Goal: Information Seeking & Learning: Check status

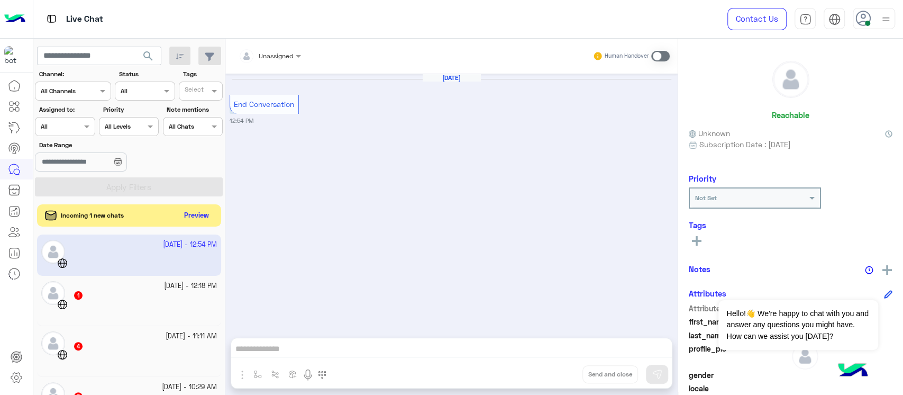
click at [199, 212] on button "Preview" at bounding box center [196, 215] width 33 height 14
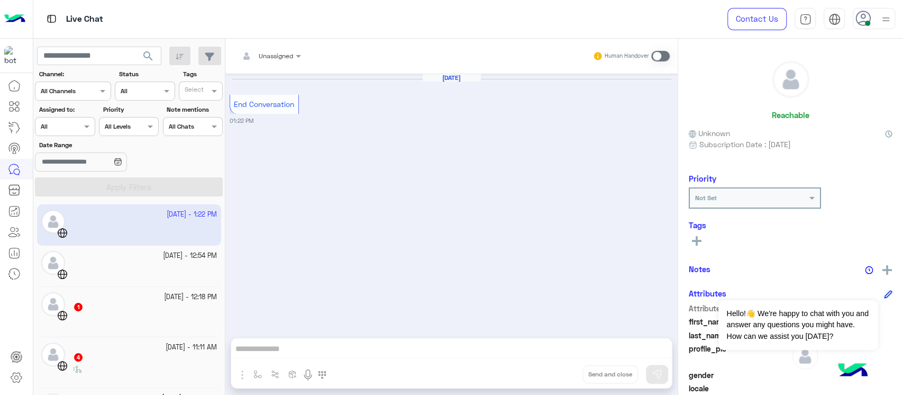
click at [165, 330] on div at bounding box center [145, 322] width 144 height 19
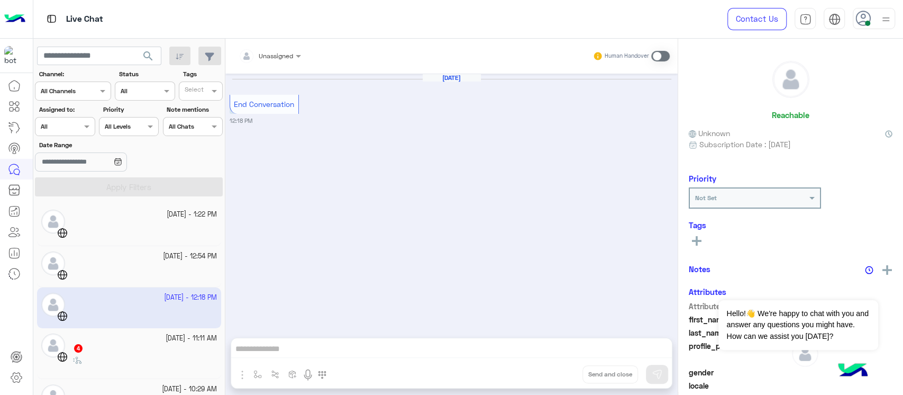
click at [152, 347] on div "4" at bounding box center [145, 348] width 144 height 11
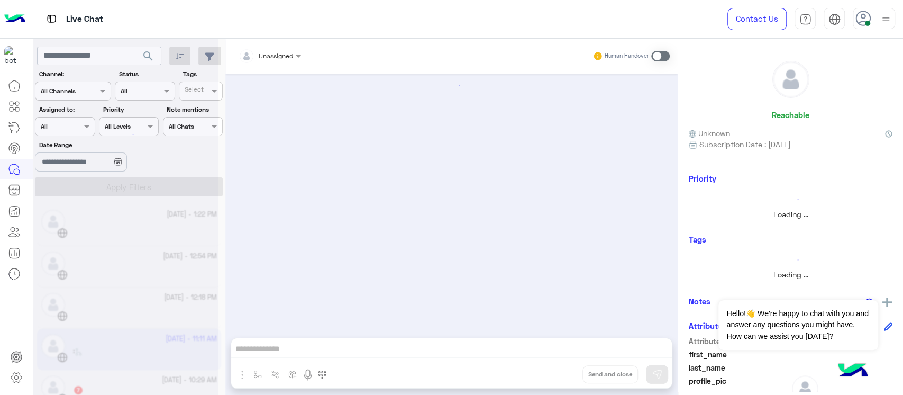
scroll to position [237, 0]
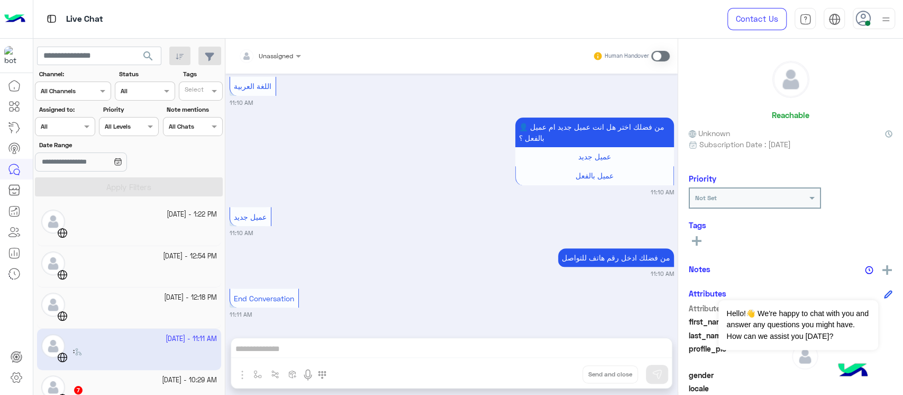
drag, startPoint x: 232, startPoint y: 214, endPoint x: 223, endPoint y: 214, distance: 9.0
click at [223, 214] on mat-drawer-container "search Channel: Channel All Channels Status Channel All Tags Select Assigned to…" at bounding box center [468, 219] width 870 height 360
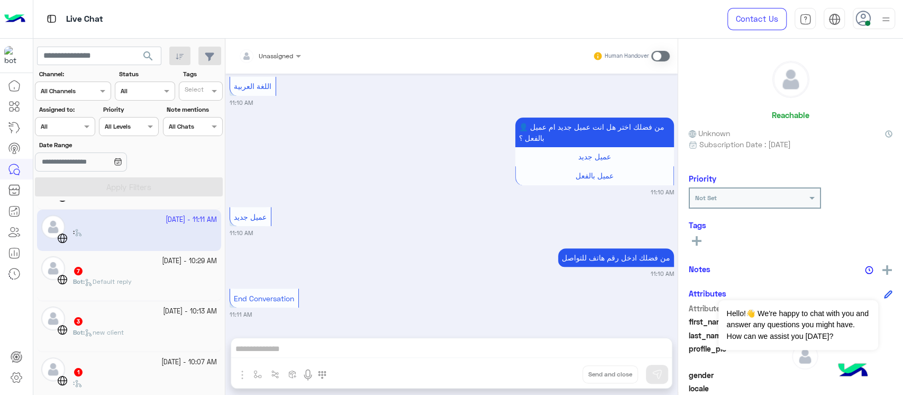
scroll to position [122, 0]
click at [93, 294] on div "[DATE] - 10:29 AM 7 Bot : Default reply" at bounding box center [129, 273] width 184 height 50
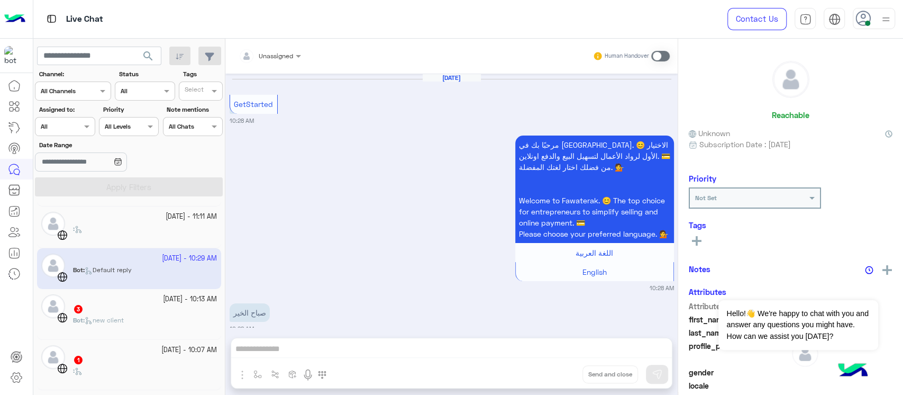
scroll to position [818, 0]
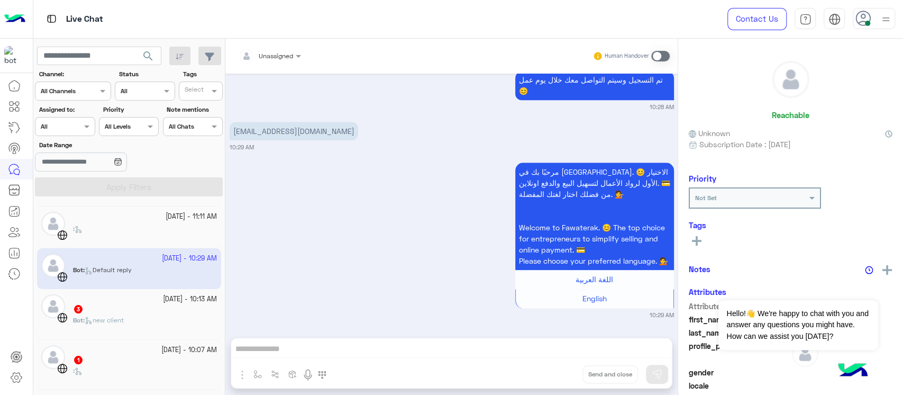
click at [85, 310] on div "3" at bounding box center [145, 309] width 144 height 11
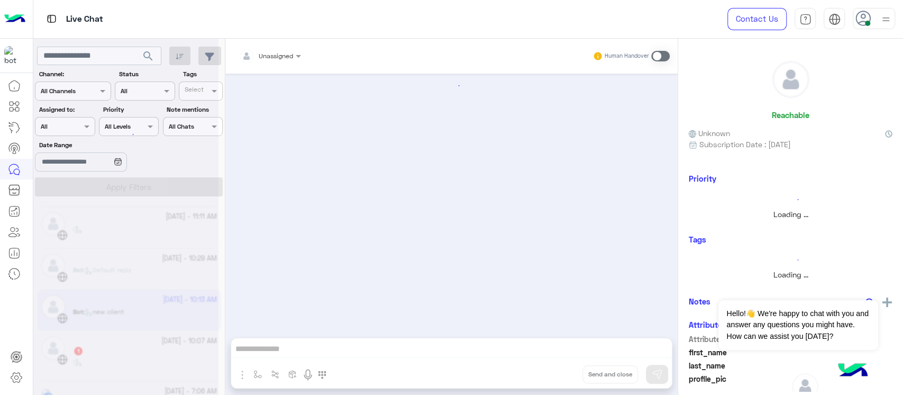
scroll to position [196, 0]
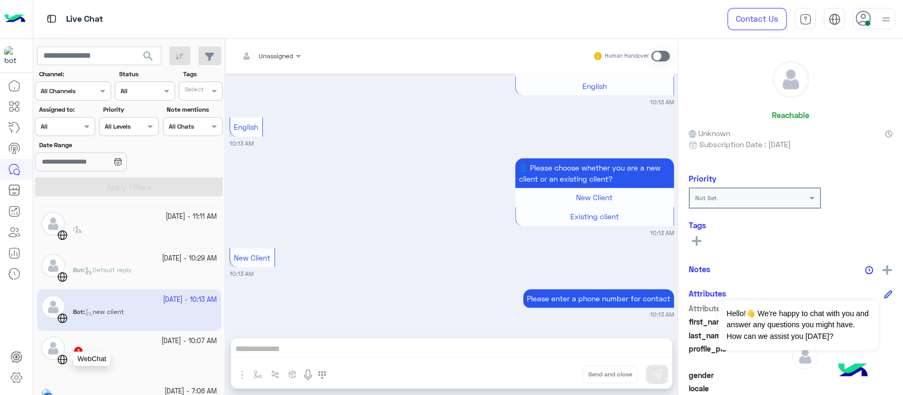
click at [70, 353] on div at bounding box center [63, 358] width 13 height 12
